Goal: Information Seeking & Learning: Check status

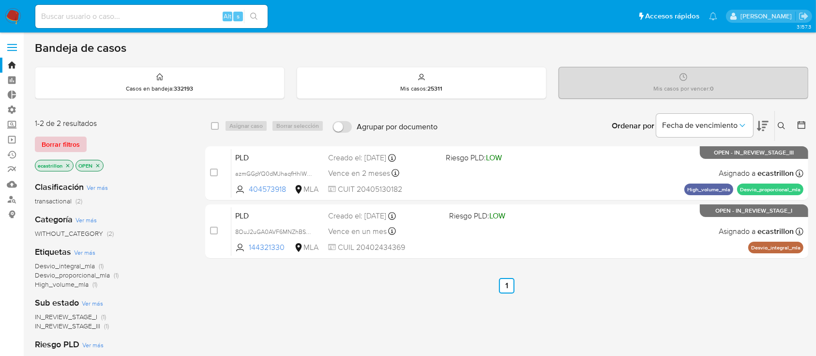
click at [70, 139] on span "Borrar filtros" at bounding box center [61, 144] width 38 height 14
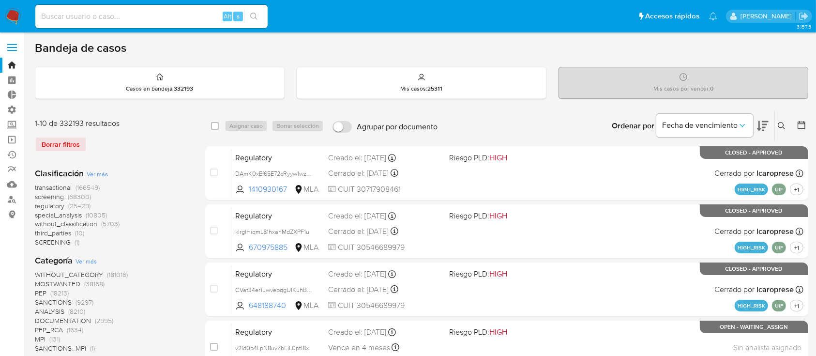
click at [94, 27] on div "Alt s" at bounding box center [151, 16] width 232 height 23
click at [90, 17] on input at bounding box center [151, 16] width 232 height 13
paste input "1370643184"
type input "1370643184"
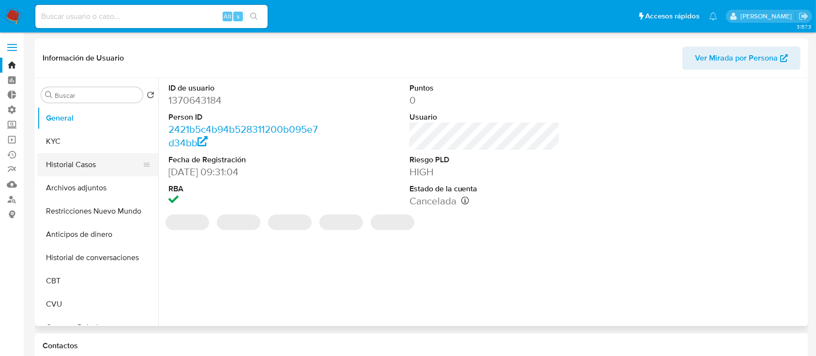
select select "10"
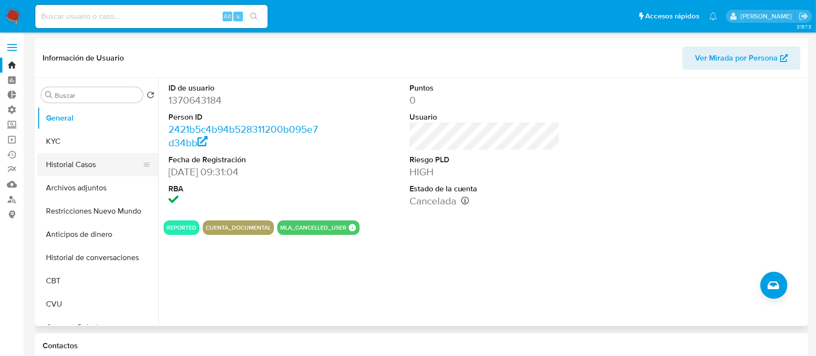
click at [65, 158] on button "Historial Casos" at bounding box center [93, 164] width 113 height 23
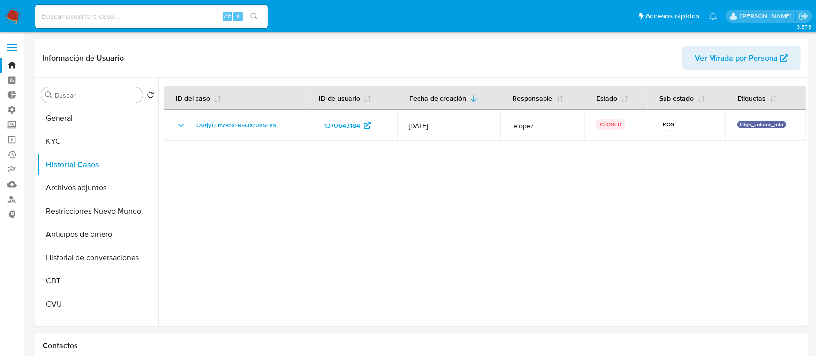
click at [143, 12] on input at bounding box center [151, 16] width 232 height 13
paste input "2289328086"
type input "2289328086"
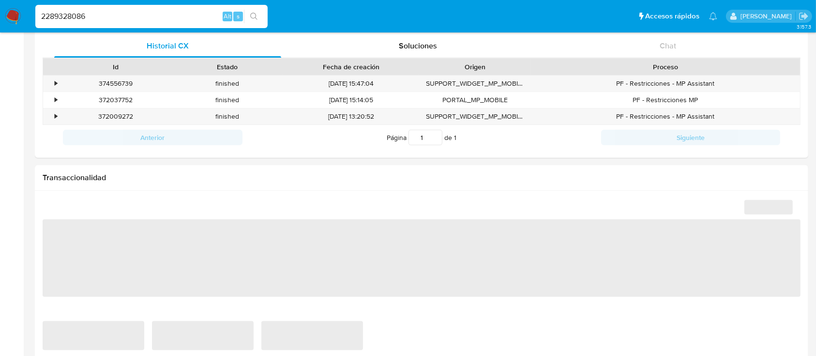
select select "10"
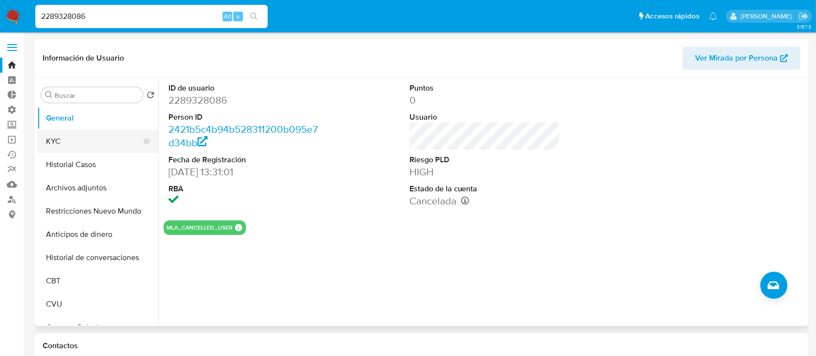
click at [97, 136] on button "KYC" at bounding box center [93, 141] width 113 height 23
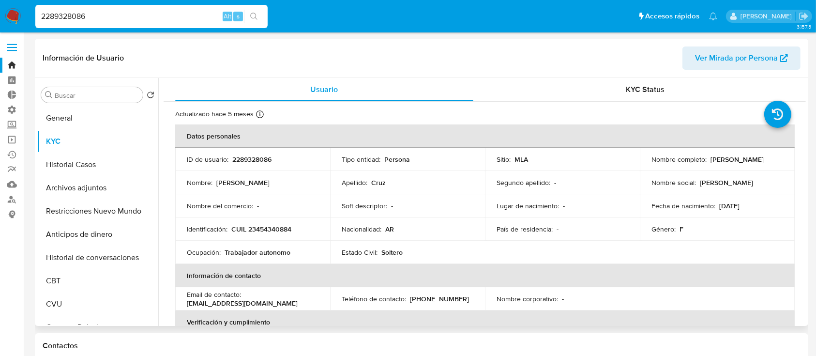
click at [653, 64] on header "Información de Usuario Ver Mirada por Persona" at bounding box center [422, 57] width 758 height 23
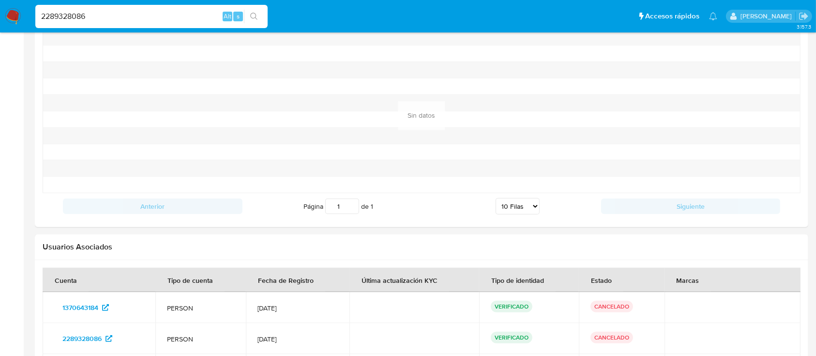
scroll to position [1062, 0]
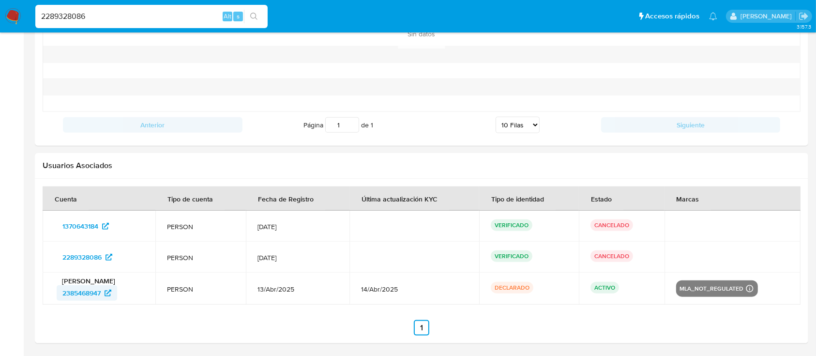
click at [74, 297] on span "2385468947" at bounding box center [81, 292] width 38 height 15
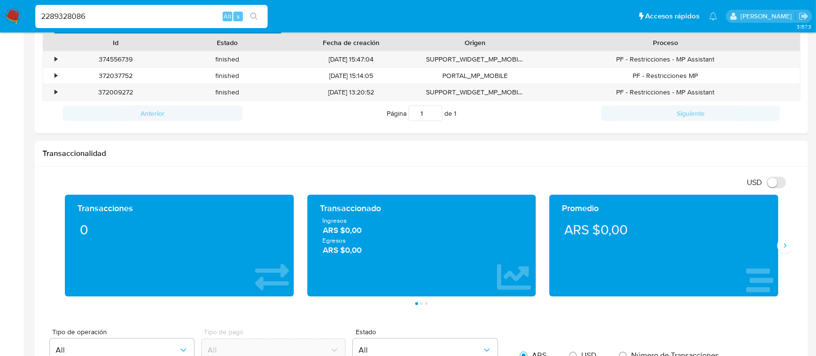
scroll to position [352, 0]
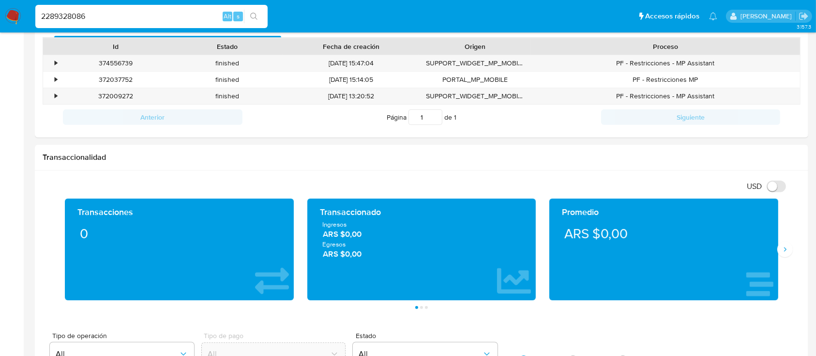
click at [158, 11] on input "2289328086" at bounding box center [151, 16] width 232 height 13
paste input "385468947"
type input "2385468947"
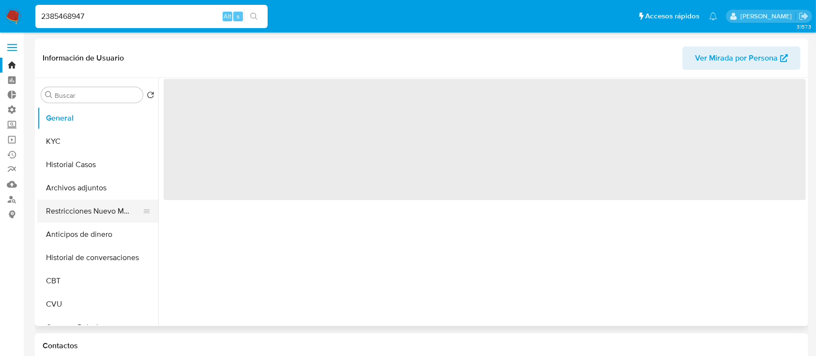
click at [70, 211] on button "Restricciones Nuevo Mundo" at bounding box center [93, 210] width 113 height 23
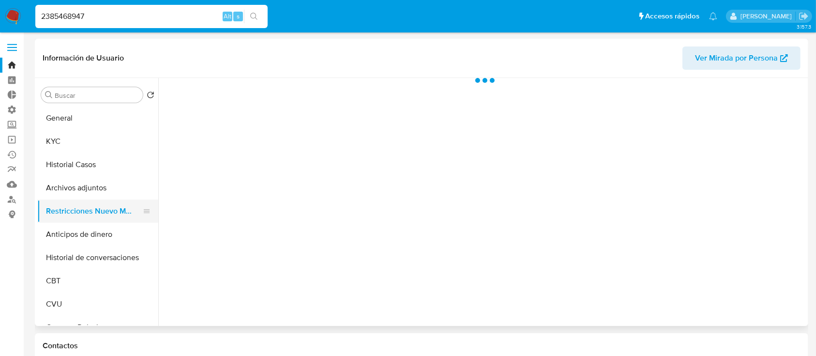
select select "10"
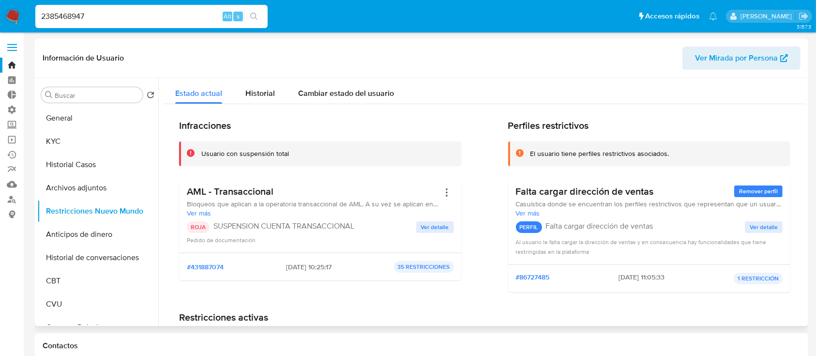
click at [446, 230] on span "Ver detalle" at bounding box center [435, 227] width 28 height 10
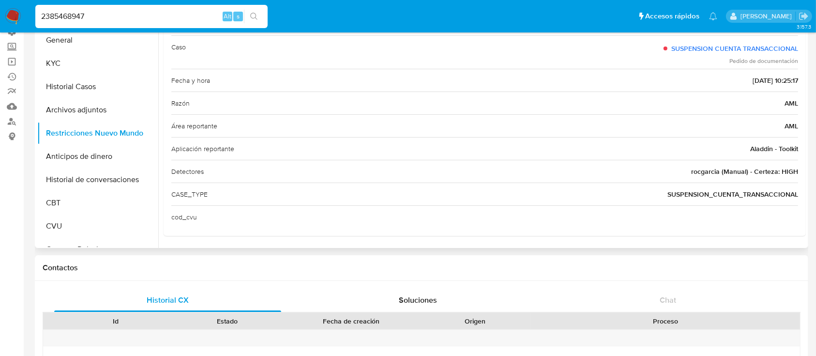
scroll to position [78, 0]
click at [173, 16] on input "2385468947" at bounding box center [151, 16] width 232 height 13
paste input "1370643184"
type input "1370643184"
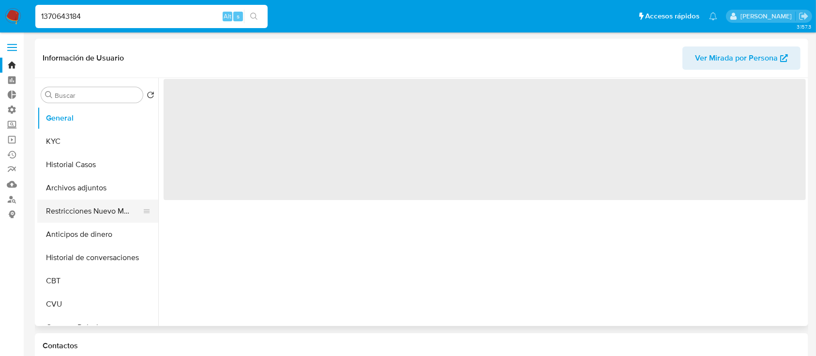
click at [50, 206] on button "Restricciones Nuevo Mundo" at bounding box center [93, 210] width 113 height 23
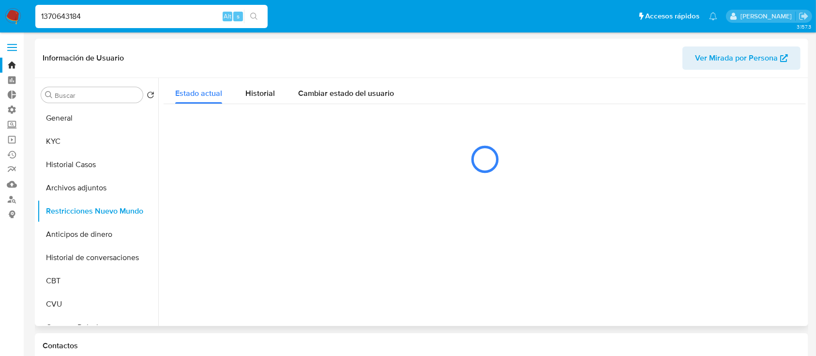
select select "10"
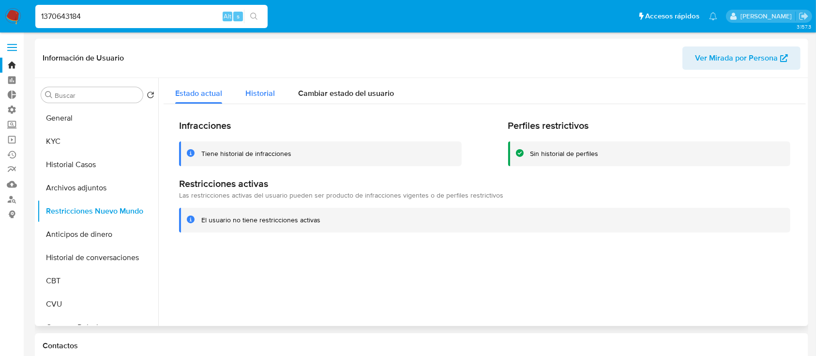
click at [275, 94] on button "Historial" at bounding box center [260, 91] width 53 height 26
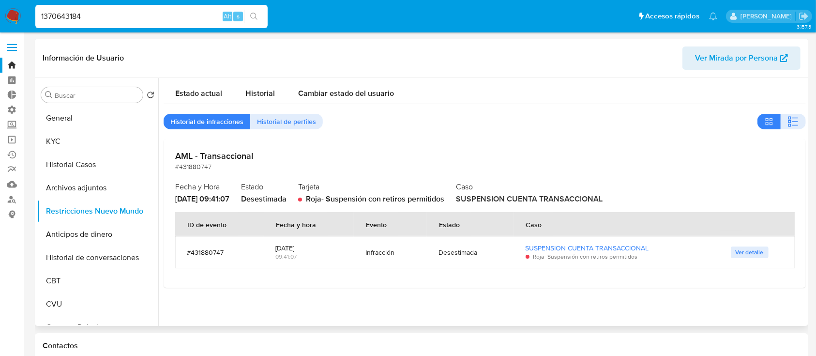
click at [451, 255] on div "Desestimada" at bounding box center [470, 252] width 63 height 9
click at [330, 99] on span "Cambiar estado del usuario" at bounding box center [346, 93] width 96 height 11
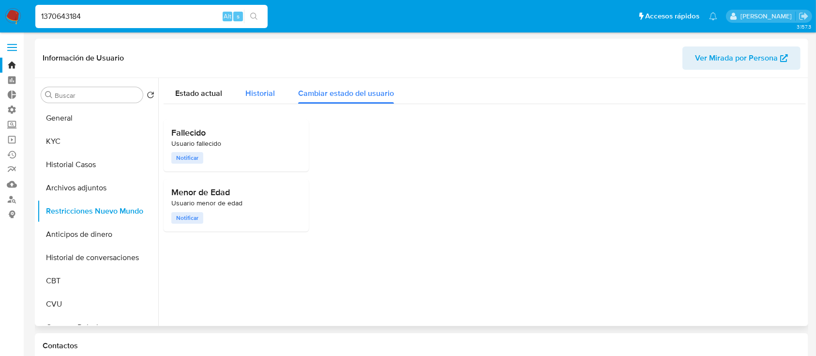
click at [264, 94] on span "Historial" at bounding box center [260, 93] width 30 height 11
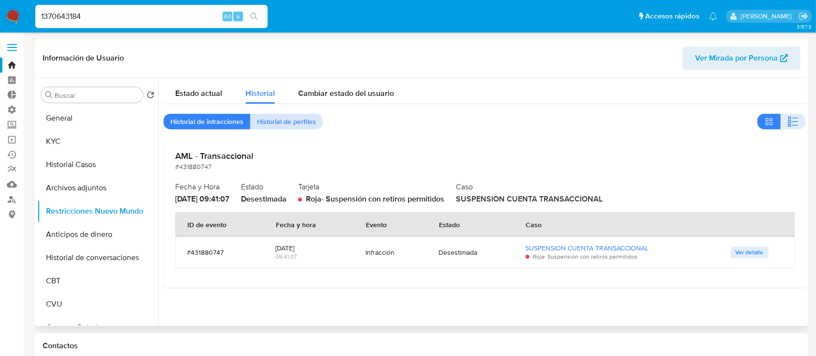
click at [276, 128] on span "Historial de perfiles" at bounding box center [286, 122] width 59 height 14
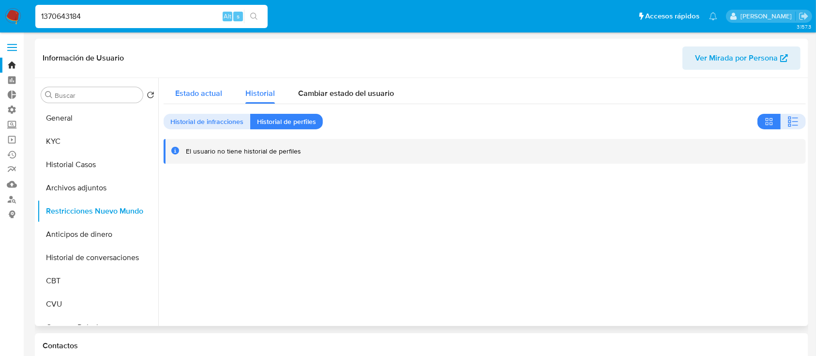
click at [214, 99] on div "Estado actual" at bounding box center [198, 91] width 47 height 26
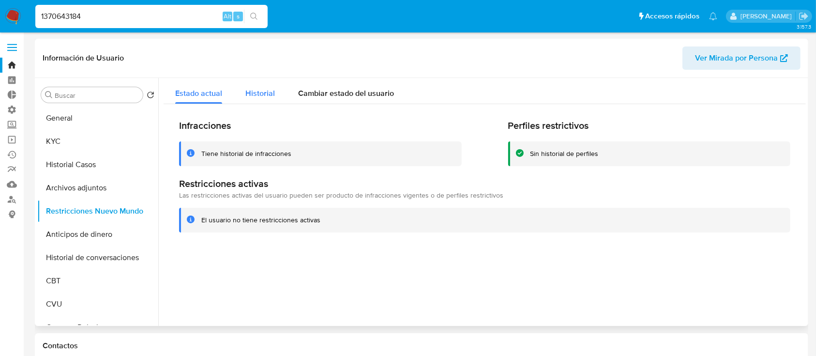
click at [272, 93] on span "Historial" at bounding box center [260, 93] width 30 height 11
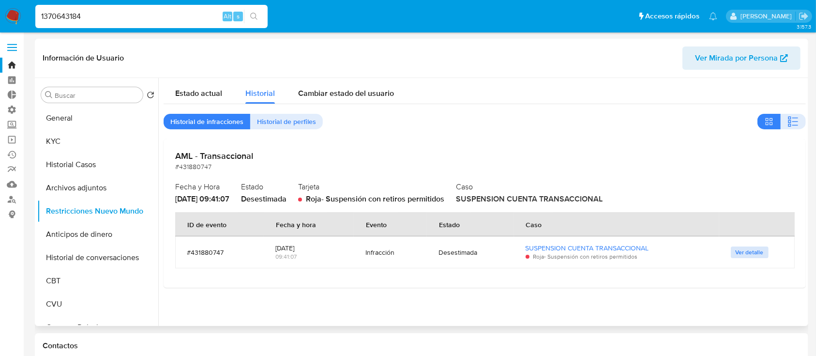
click at [749, 254] on span "Ver detalle" at bounding box center [750, 252] width 28 height 10
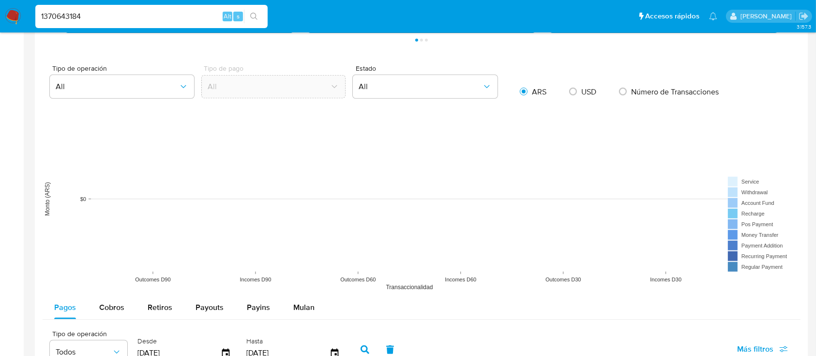
scroll to position [687, 0]
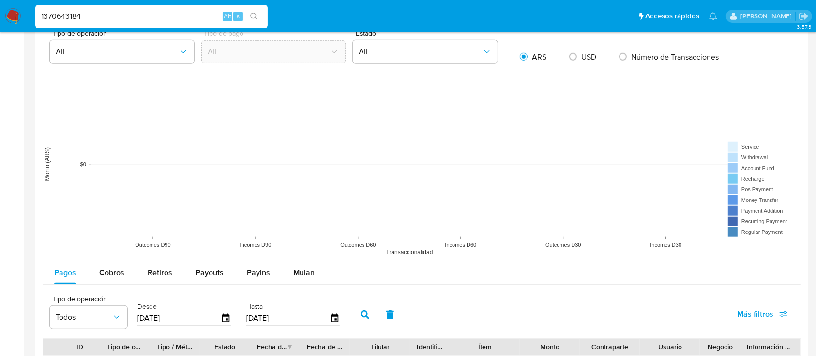
click at [191, 14] on input "1370643184" at bounding box center [151, 16] width 232 height 13
paste input "13664207"
type input "113664207"
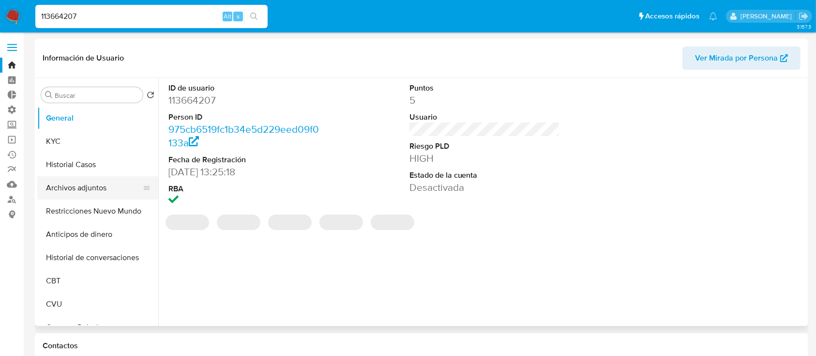
select select "10"
click at [81, 199] on button "Archivos adjuntos" at bounding box center [93, 187] width 113 height 23
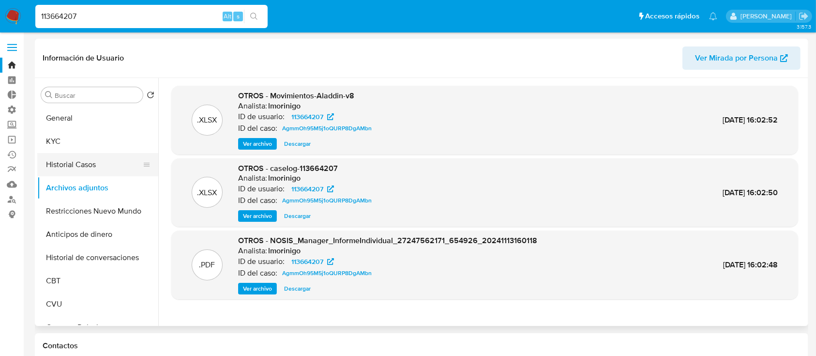
click at [76, 172] on button "Historial Casos" at bounding box center [93, 164] width 113 height 23
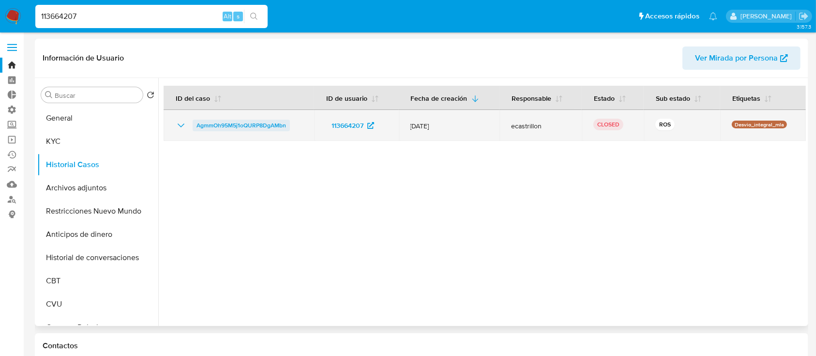
click at [238, 120] on span "AgmmOh95M5j1oQURP8DgAMbn" at bounding box center [242, 126] width 90 height 12
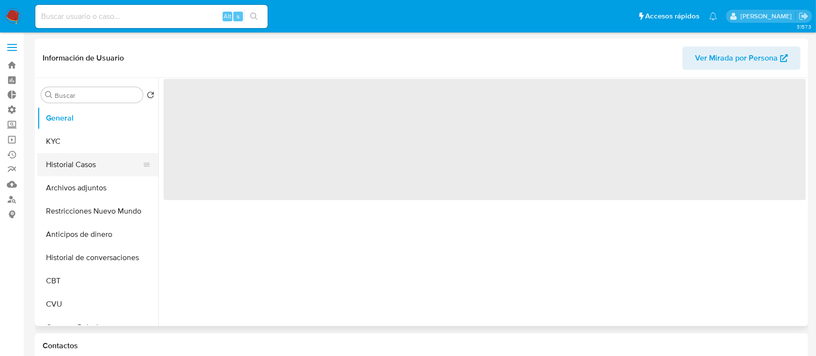
click at [78, 157] on button "Historial Casos" at bounding box center [93, 164] width 113 height 23
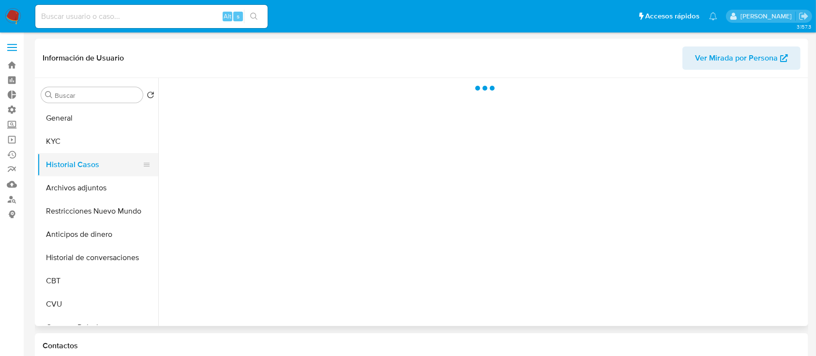
select select "10"
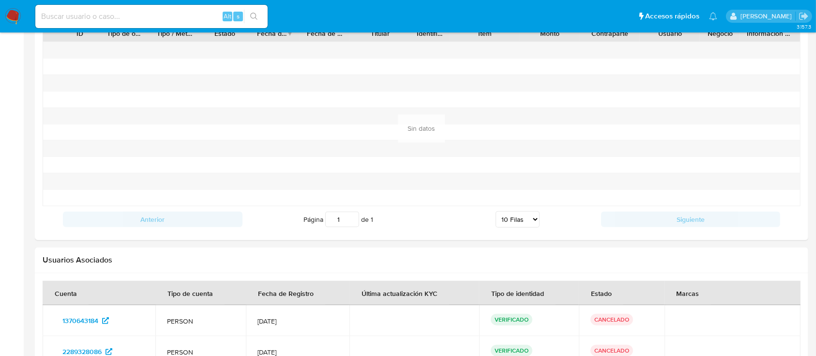
scroll to position [1095, 0]
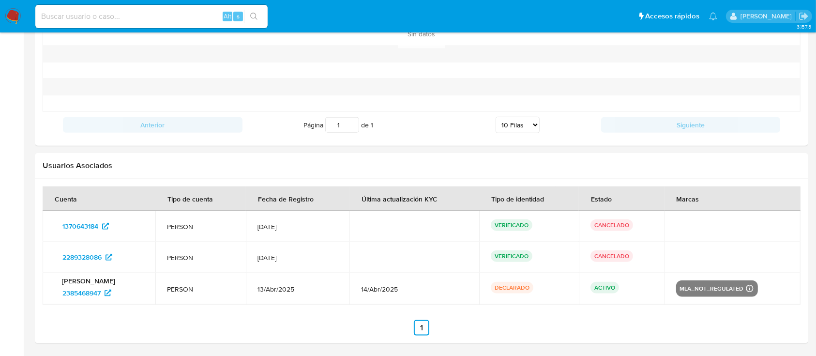
click at [184, 8] on div "Alt s" at bounding box center [151, 16] width 232 height 23
click at [185, 16] on input at bounding box center [151, 16] width 232 height 13
paste input "1370643184"
type input "1370643184"
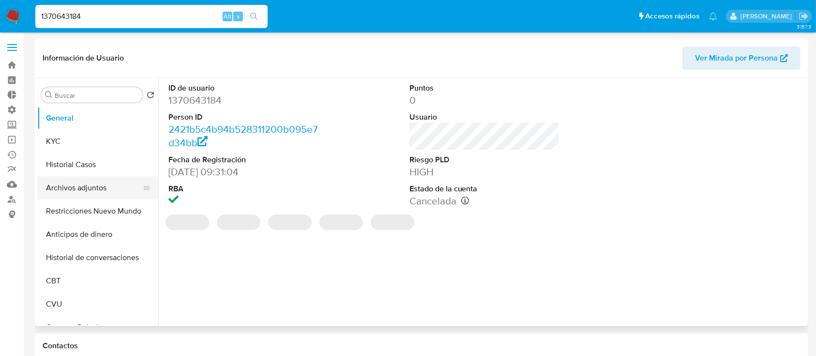
click at [73, 187] on button "Archivos adjuntos" at bounding box center [93, 187] width 113 height 23
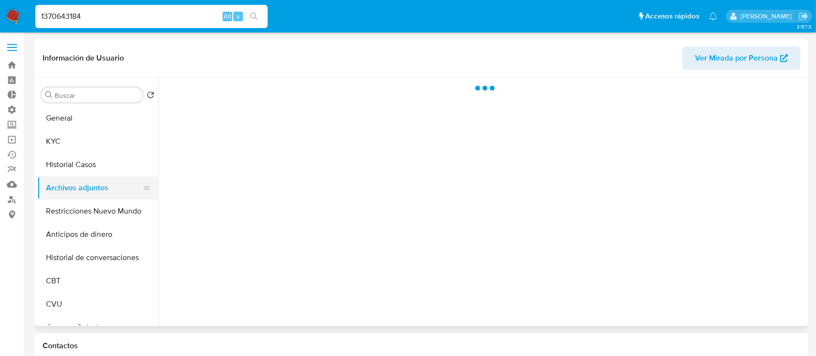
select select "10"
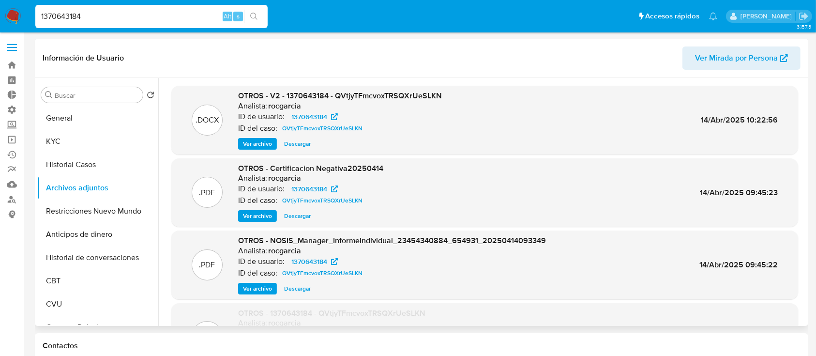
click at [254, 143] on span "Ver archivo" at bounding box center [257, 144] width 29 height 10
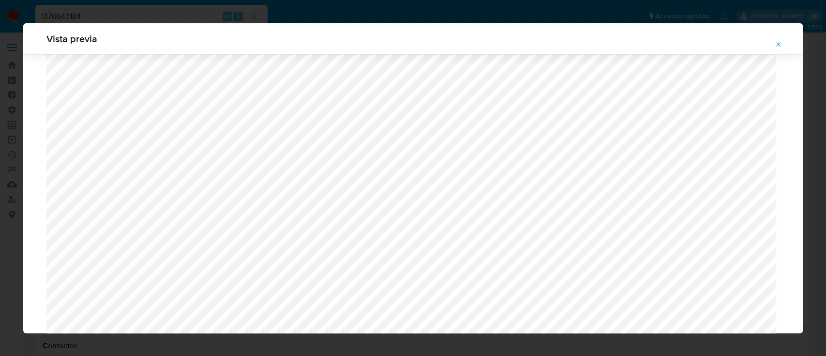
scroll to position [690, 0]
click at [776, 42] on icon "Attachment preview" at bounding box center [779, 45] width 8 height 8
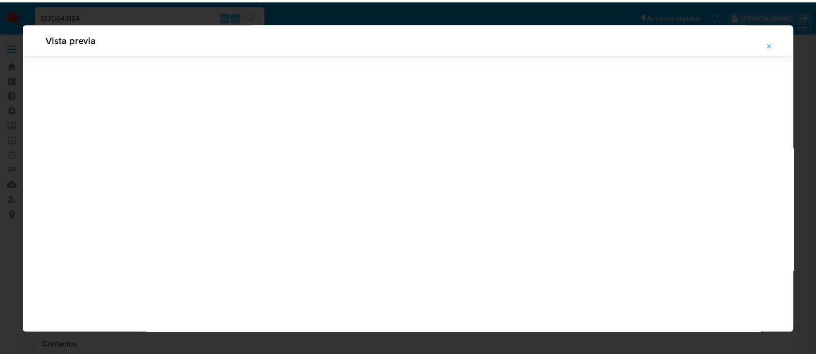
scroll to position [31, 0]
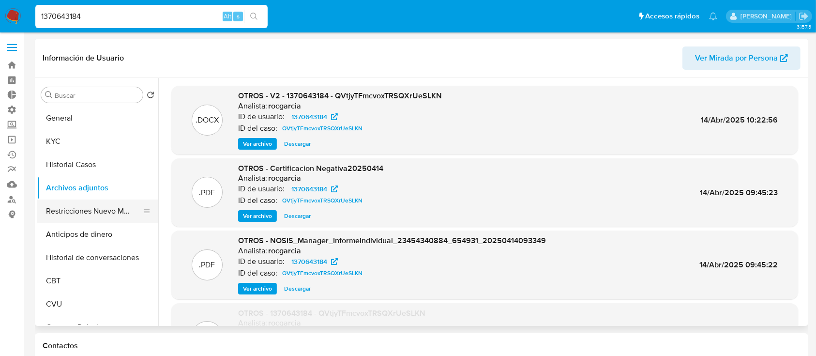
click at [89, 214] on button "Restricciones Nuevo Mundo" at bounding box center [93, 210] width 113 height 23
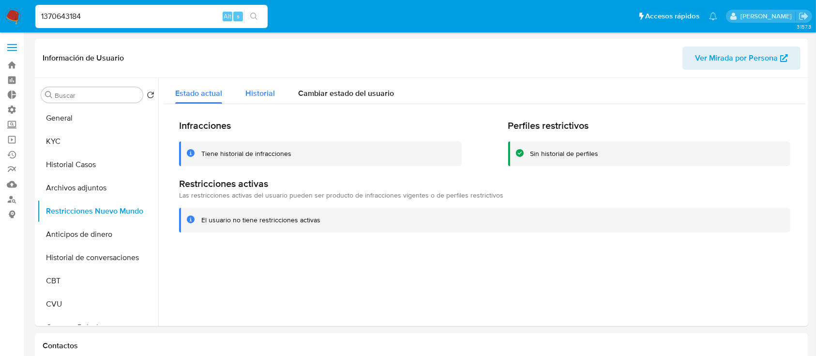
click at [263, 95] on span "Historial" at bounding box center [260, 93] width 30 height 11
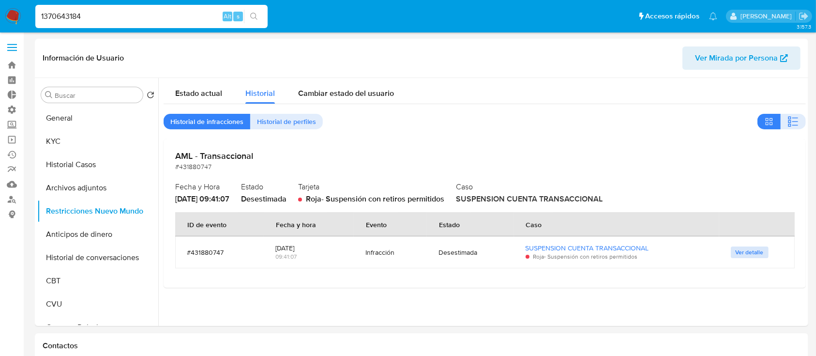
click at [731, 250] on button "Ver detalle" at bounding box center [750, 252] width 38 height 12
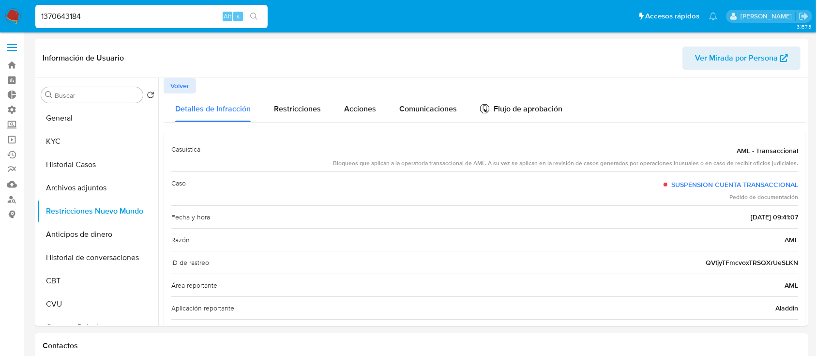
click at [173, 88] on span "Volver" at bounding box center [179, 86] width 19 height 14
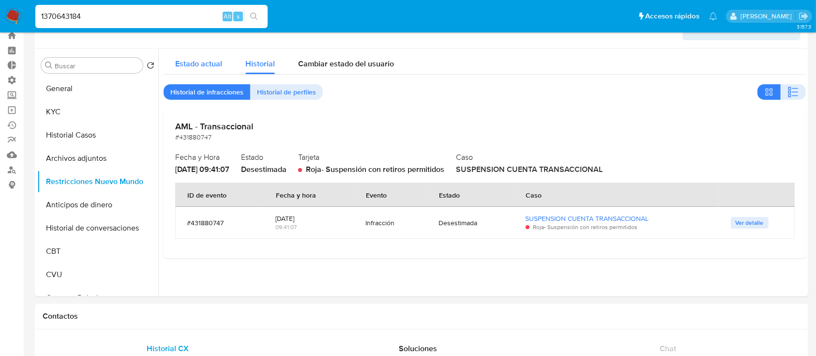
scroll to position [0, 0]
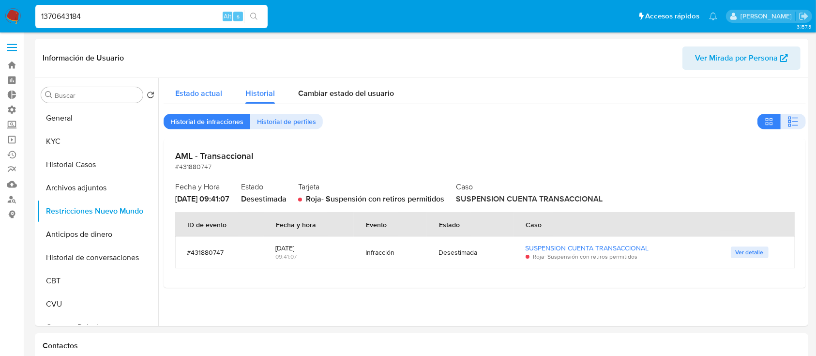
click at [190, 98] on span "Estado actual" at bounding box center [198, 93] width 47 height 11
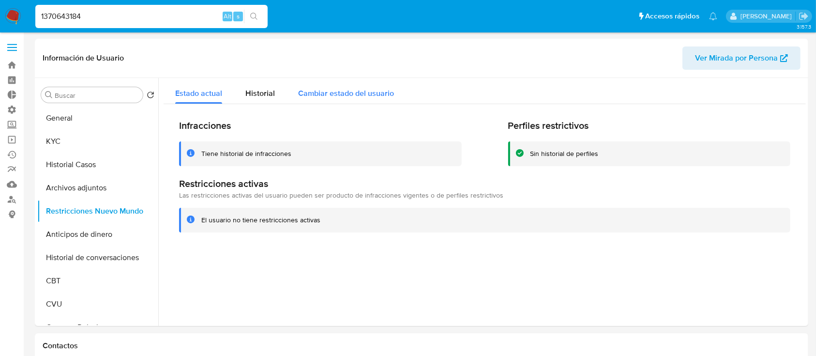
click at [335, 98] on span "Cambiar estado del usuario" at bounding box center [346, 93] width 96 height 11
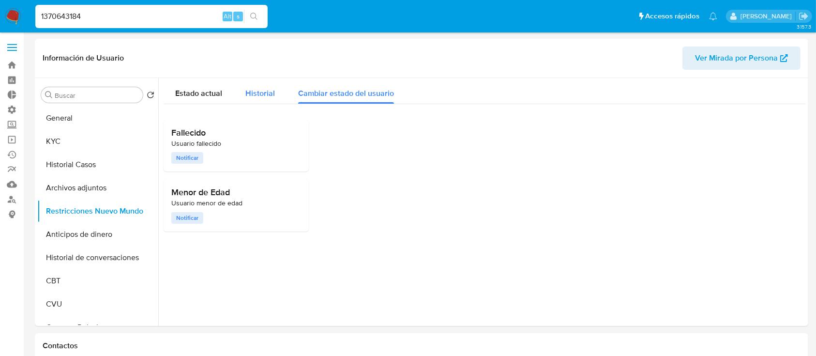
click at [257, 101] on div "Historial" at bounding box center [260, 91] width 30 height 26
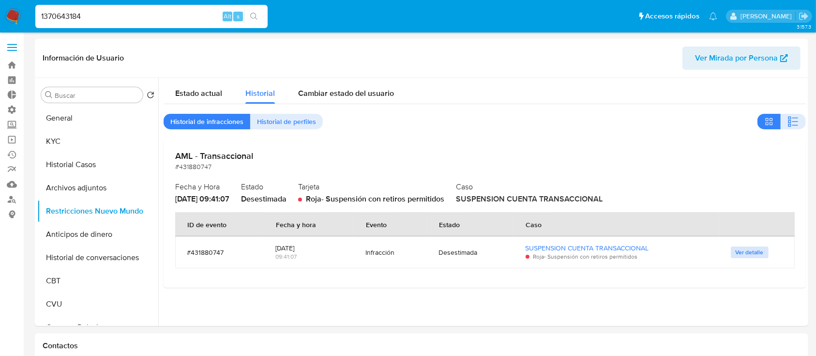
click at [737, 255] on span "Ver detalle" at bounding box center [750, 252] width 28 height 10
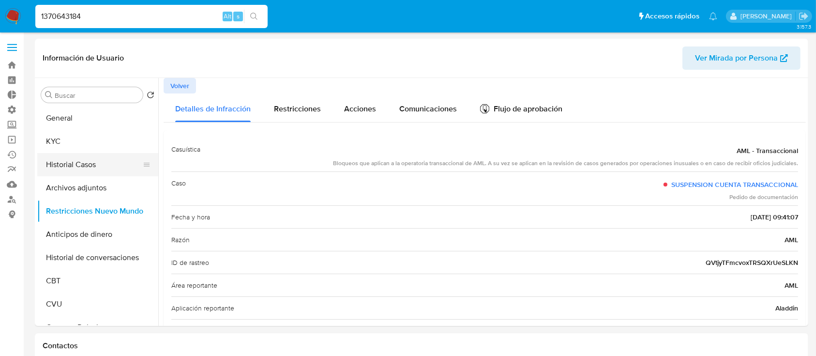
click at [55, 166] on button "Historial Casos" at bounding box center [93, 164] width 113 height 23
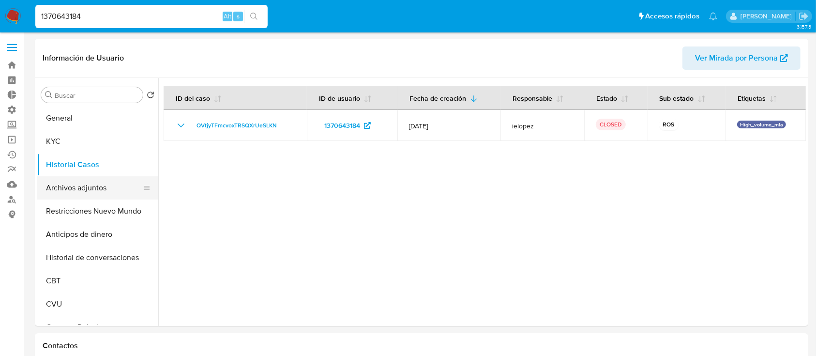
click at [82, 188] on button "Archivos adjuntos" at bounding box center [93, 187] width 113 height 23
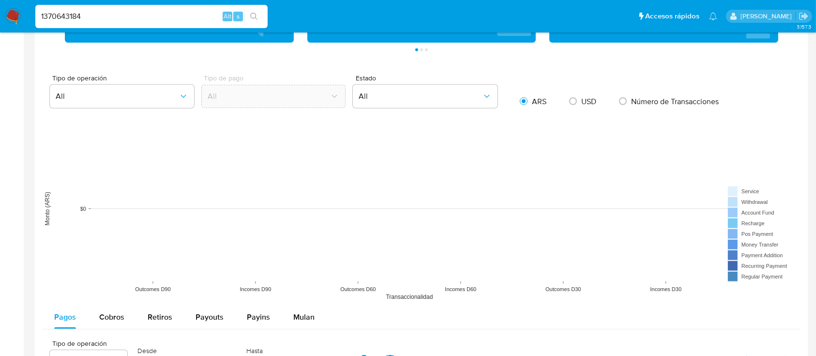
scroll to position [385, 0]
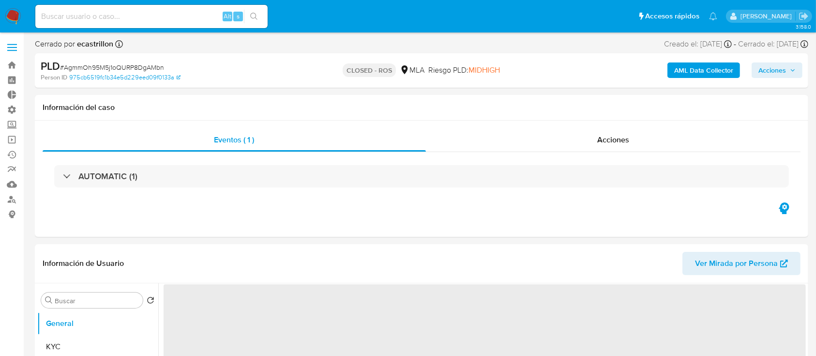
click at [594, 134] on div "Acciones" at bounding box center [613, 139] width 375 height 23
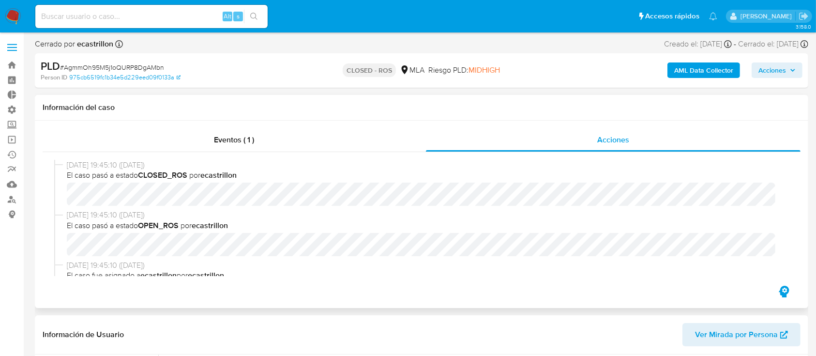
select select "10"
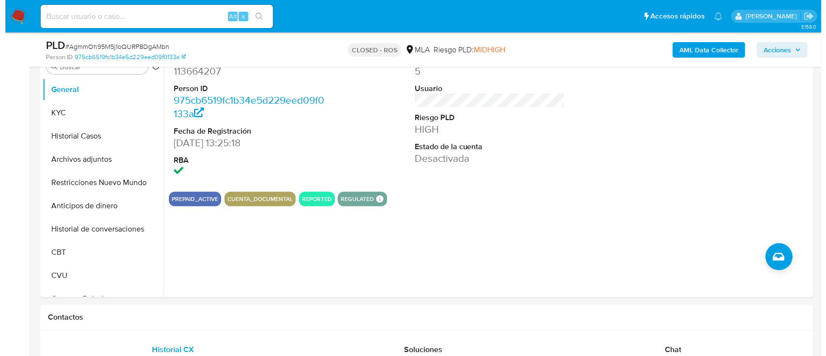
scroll to position [271, 0]
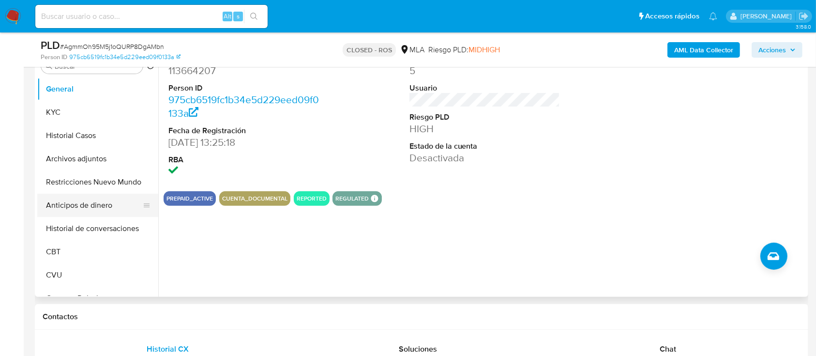
click at [70, 194] on button "Anticipos de dinero" at bounding box center [93, 205] width 113 height 23
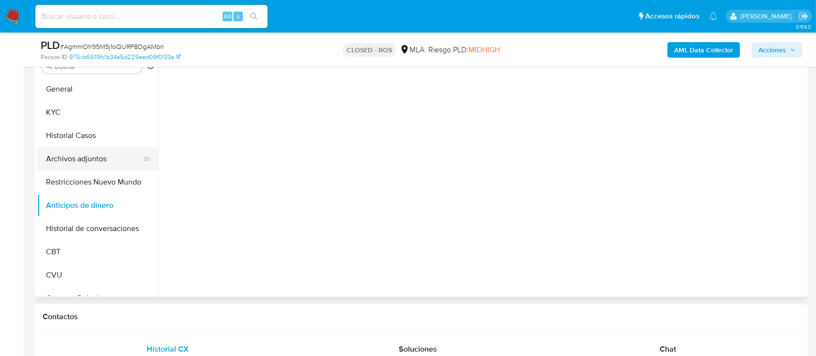
click at [91, 158] on button "Archivos adjuntos" at bounding box center [93, 158] width 113 height 23
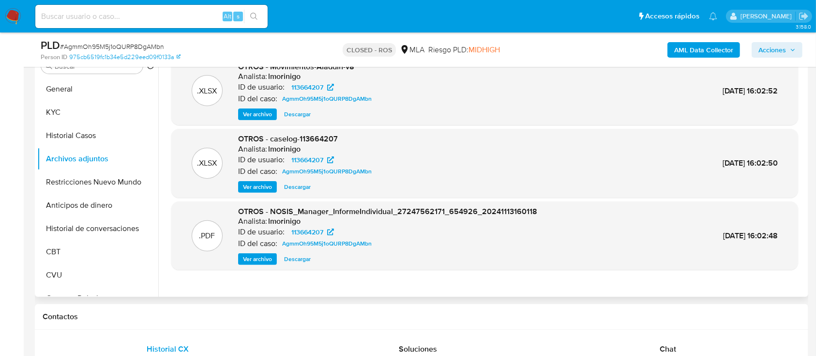
click at [253, 182] on span "Ver archivo" at bounding box center [257, 187] width 29 height 10
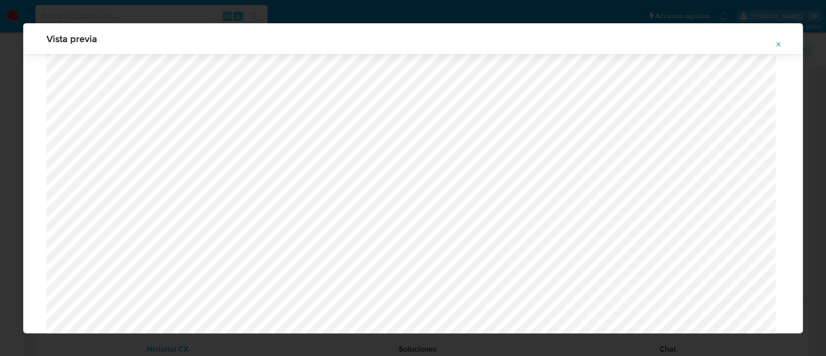
scroll to position [717, 0]
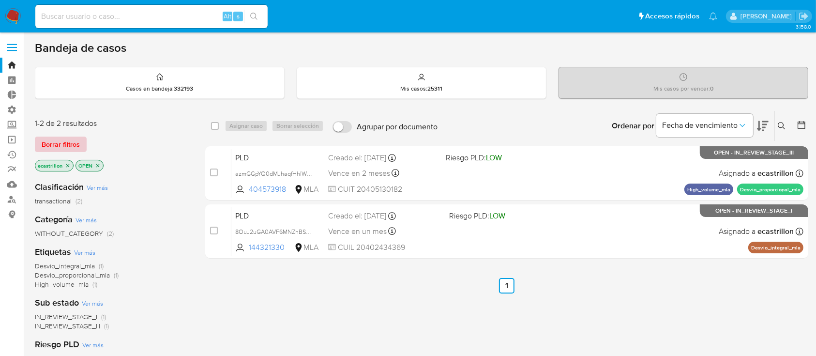
click at [40, 140] on button "Borrar filtros" at bounding box center [61, 144] width 52 height 15
